Goal: Task Accomplishment & Management: Use online tool/utility

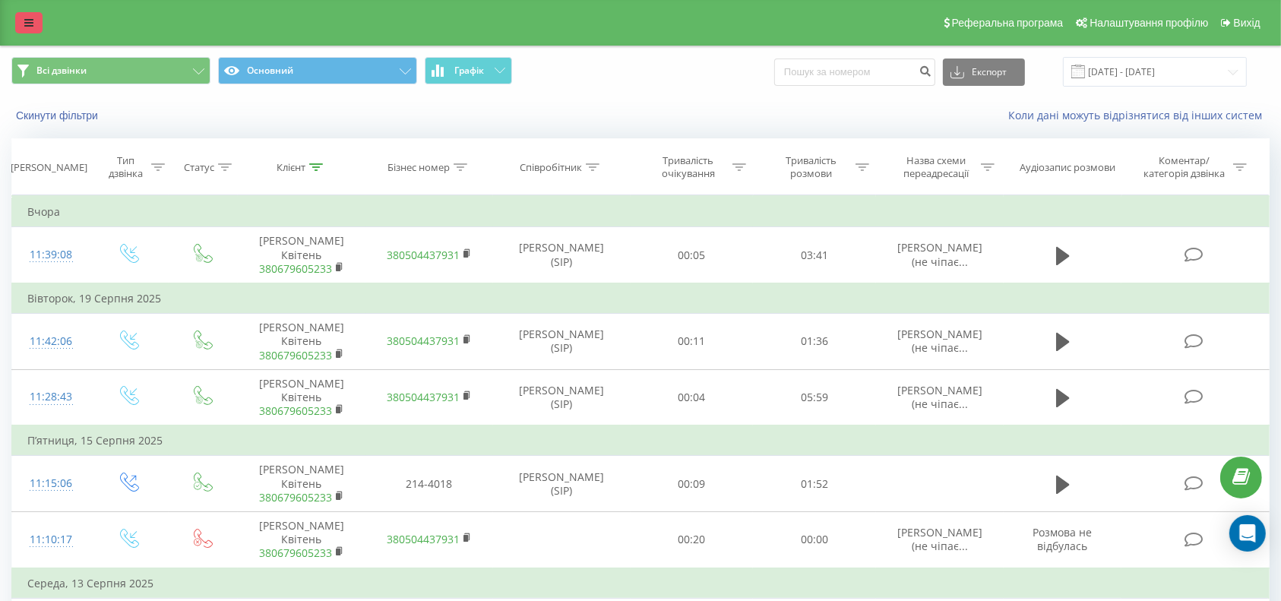
click at [23, 27] on link at bounding box center [28, 22] width 27 height 21
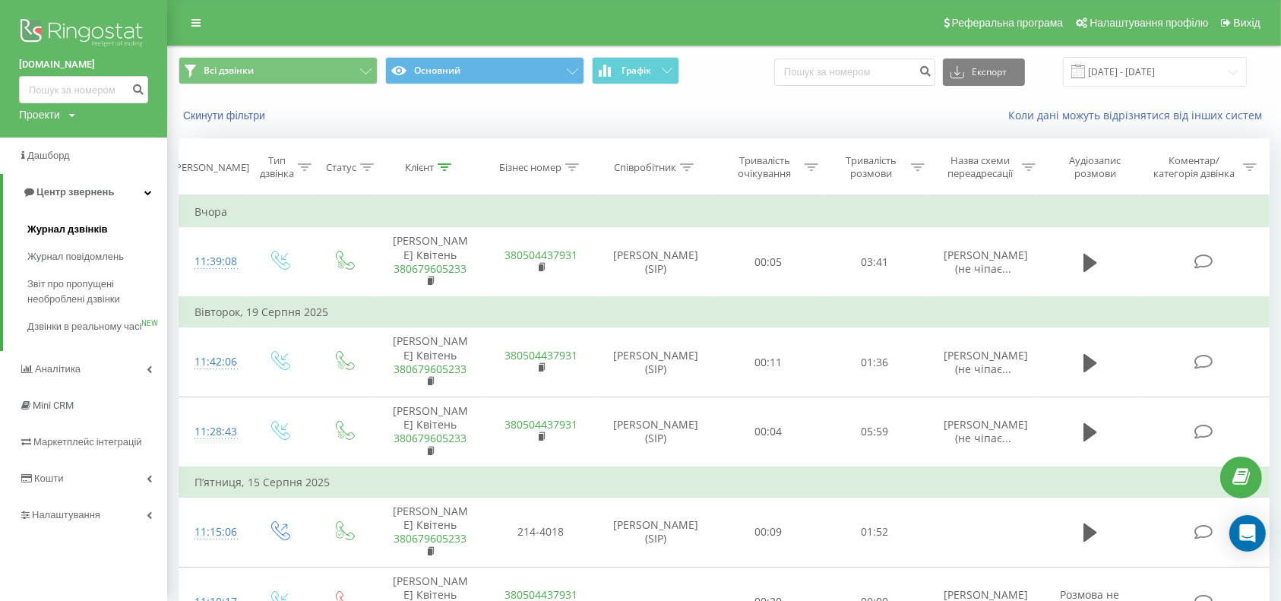
click at [61, 225] on span "Журнал дзвінків" at bounding box center [67, 229] width 81 height 15
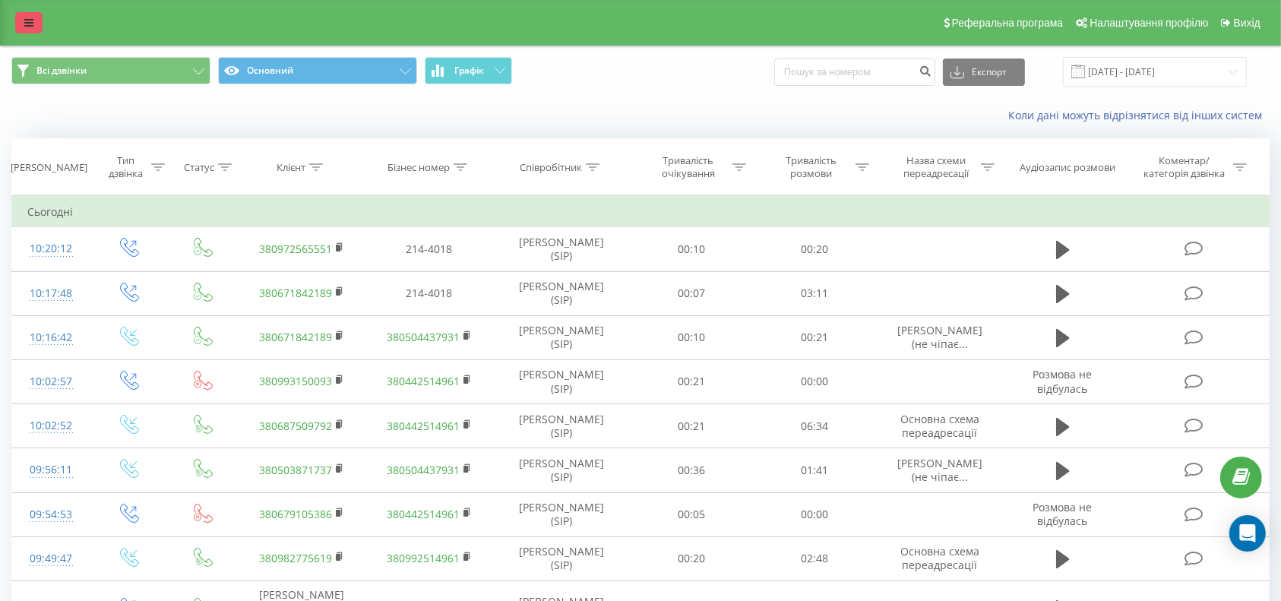
click at [30, 17] on icon at bounding box center [28, 22] width 9 height 11
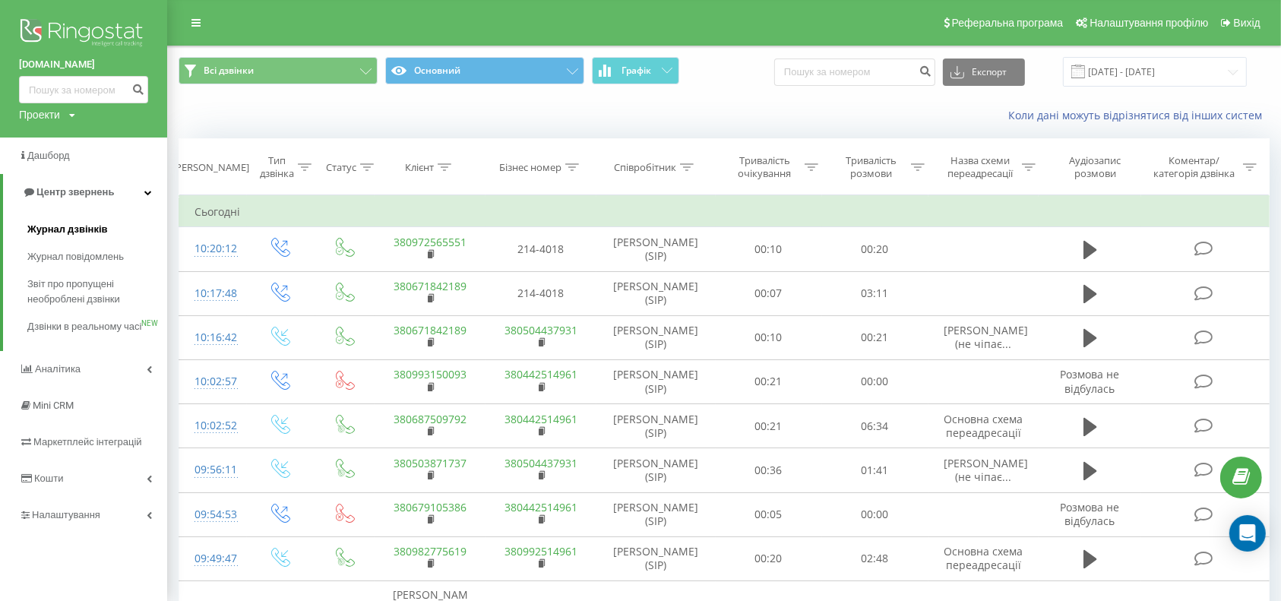
click at [77, 230] on span "Журнал дзвінків" at bounding box center [67, 229] width 81 height 15
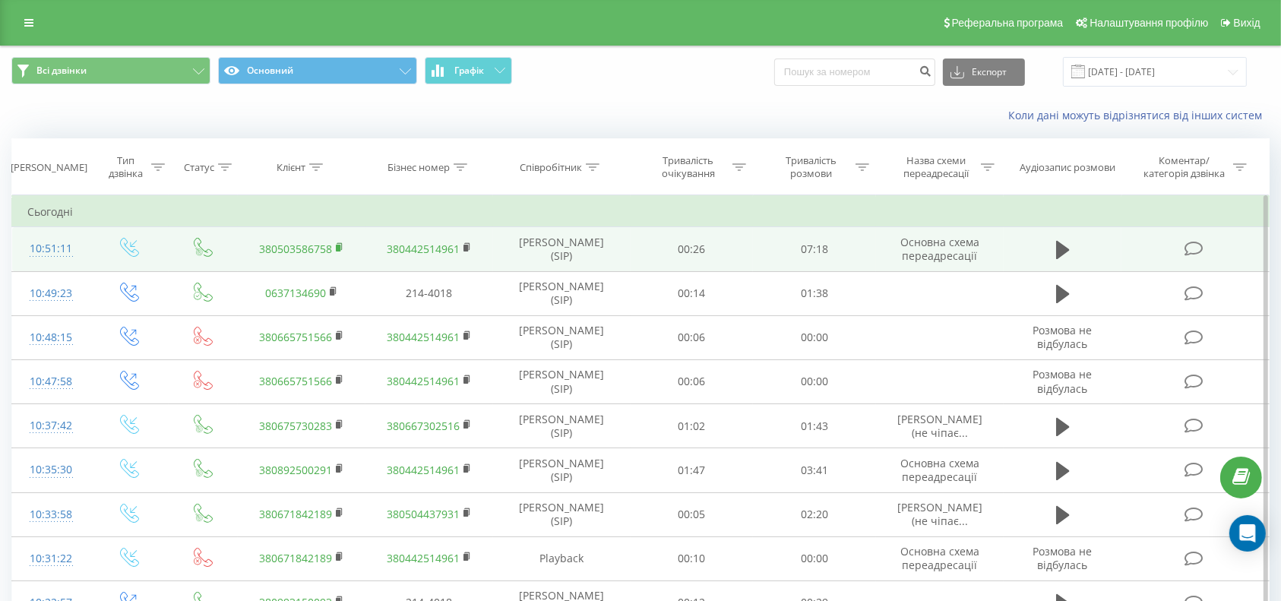
click at [339, 246] on rect at bounding box center [338, 248] width 5 height 7
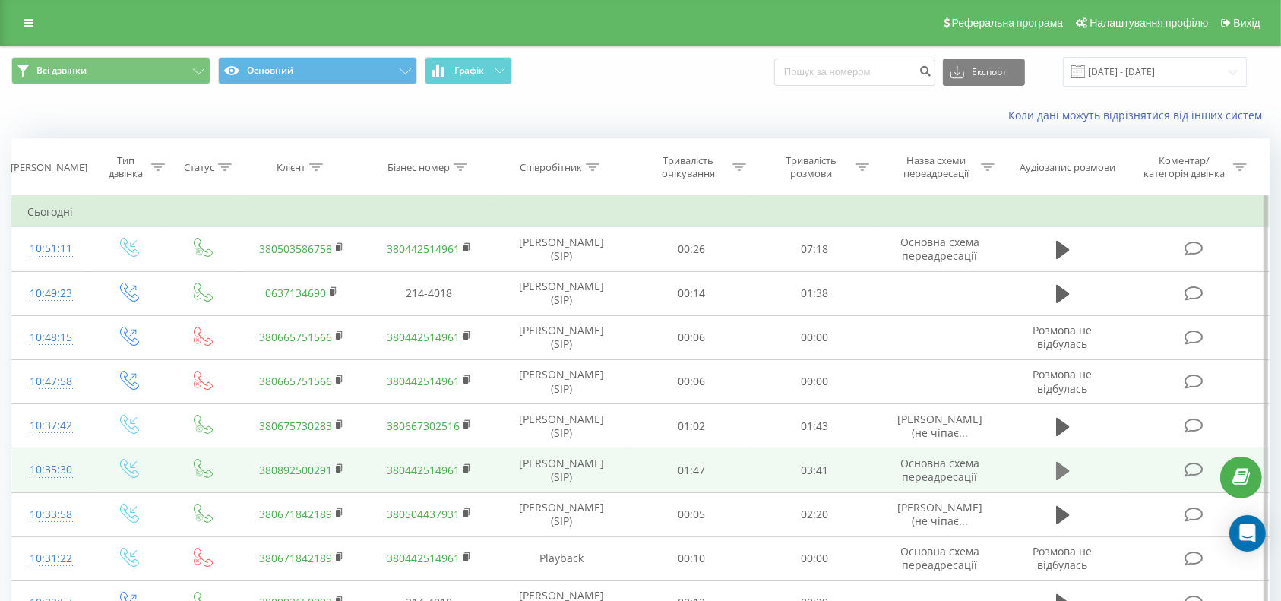
click at [1063, 469] on icon at bounding box center [1063, 471] width 14 height 18
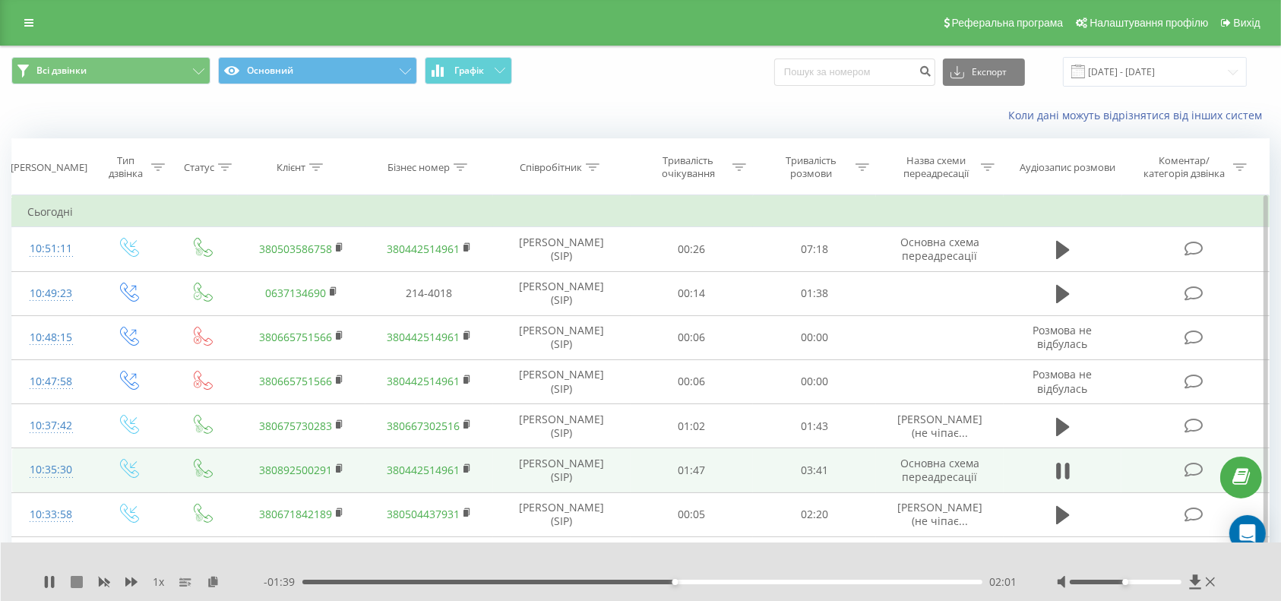
click at [79, 577] on icon at bounding box center [77, 582] width 12 height 12
click at [22, 11] on div "Реферальна програма Налаштування профілю Вихід" at bounding box center [640, 23] width 1281 height 46
click at [27, 15] on link at bounding box center [28, 22] width 27 height 21
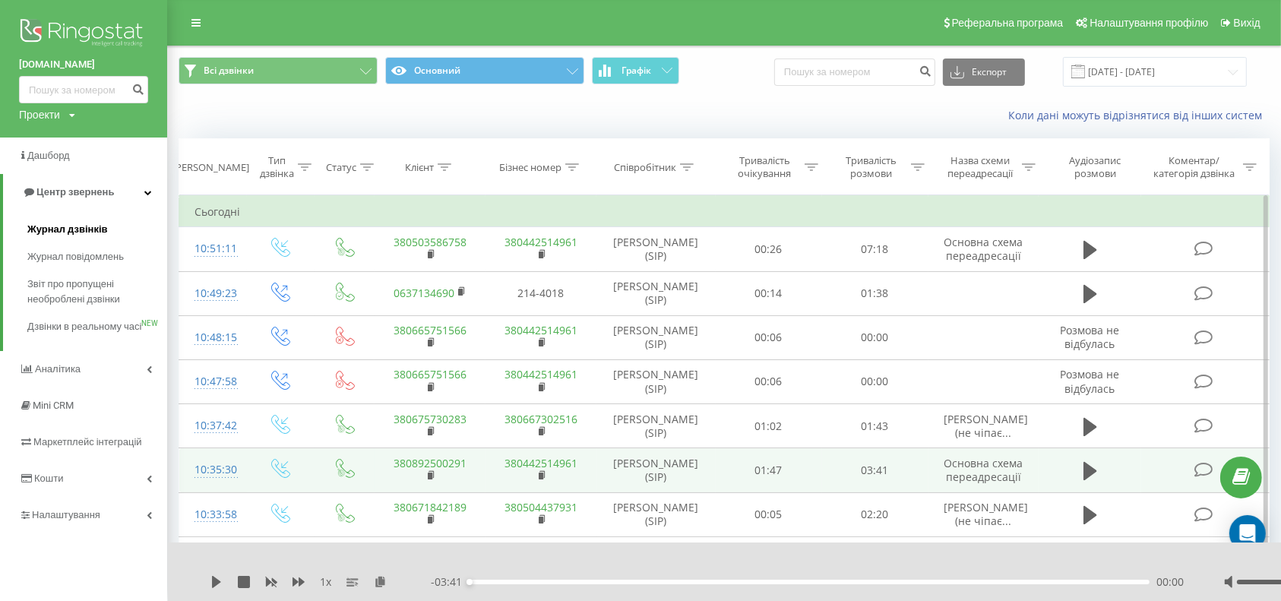
click at [72, 232] on span "Журнал дзвінків" at bounding box center [67, 229] width 81 height 15
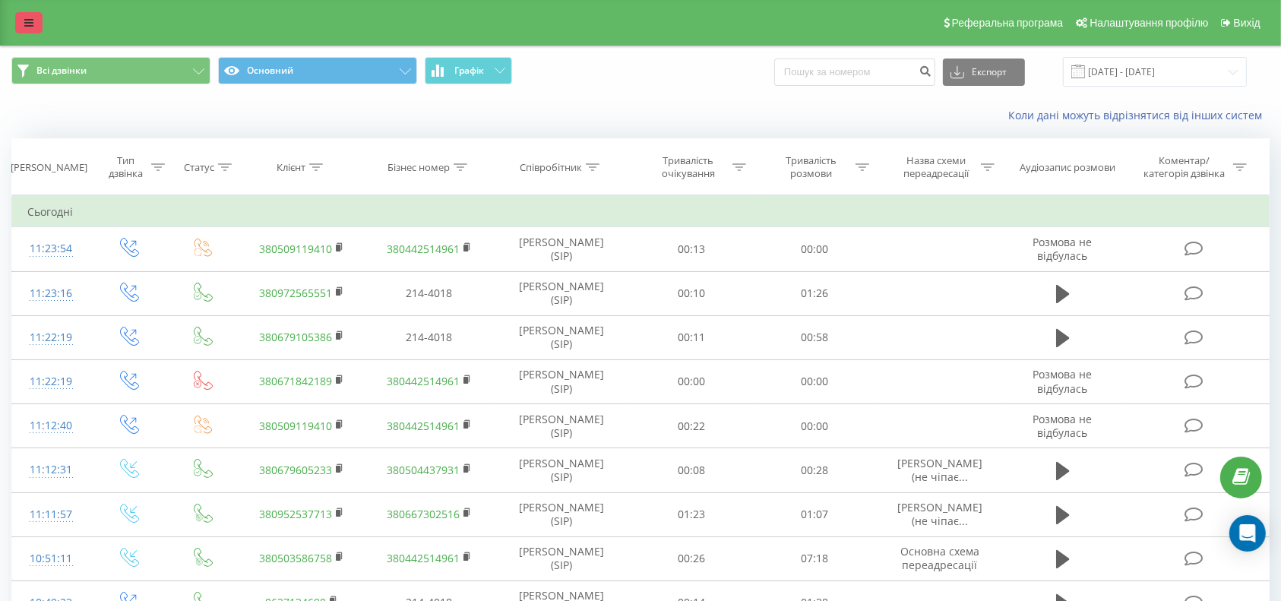
click at [27, 15] on link at bounding box center [28, 22] width 27 height 21
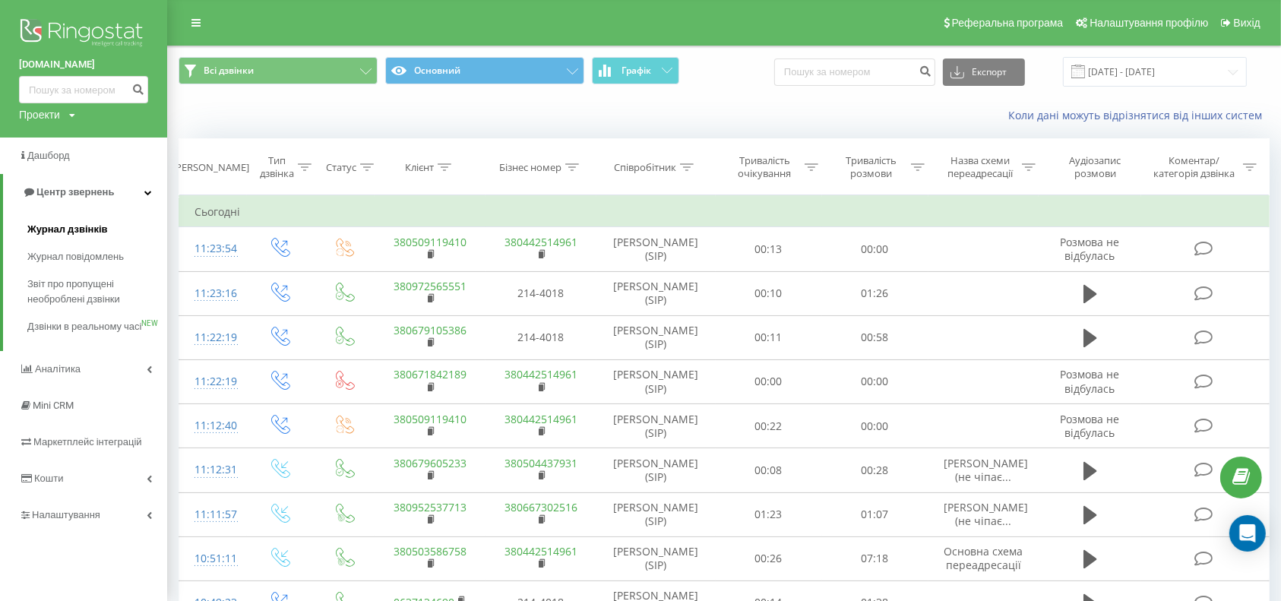
click at [80, 228] on span "Журнал дзвінків" at bounding box center [67, 229] width 81 height 15
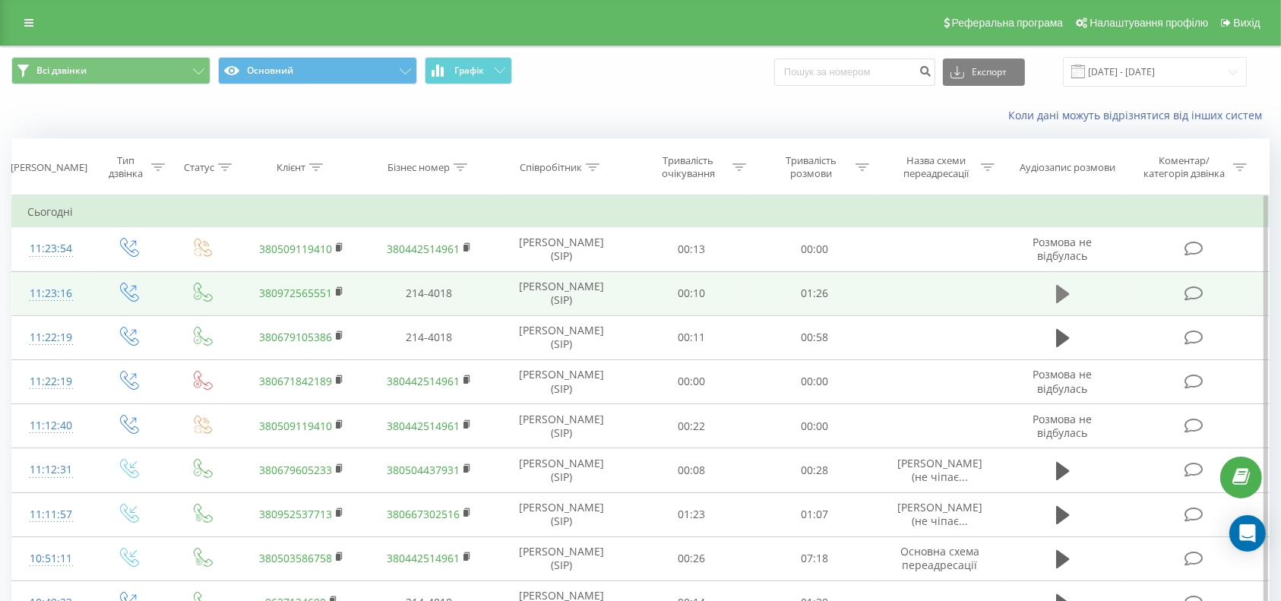
click at [1063, 290] on icon at bounding box center [1063, 294] width 14 height 18
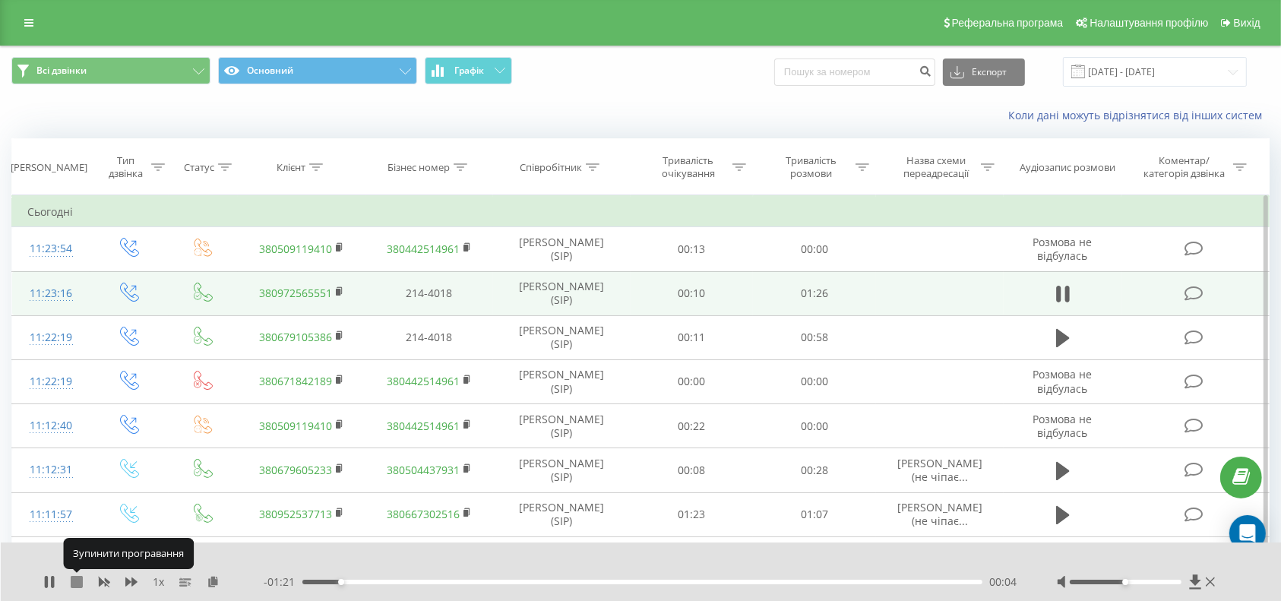
click at [74, 581] on icon at bounding box center [77, 582] width 12 height 12
click at [302, 288] on link "380972565551" at bounding box center [295, 293] width 73 height 14
